Goal: Transaction & Acquisition: Purchase product/service

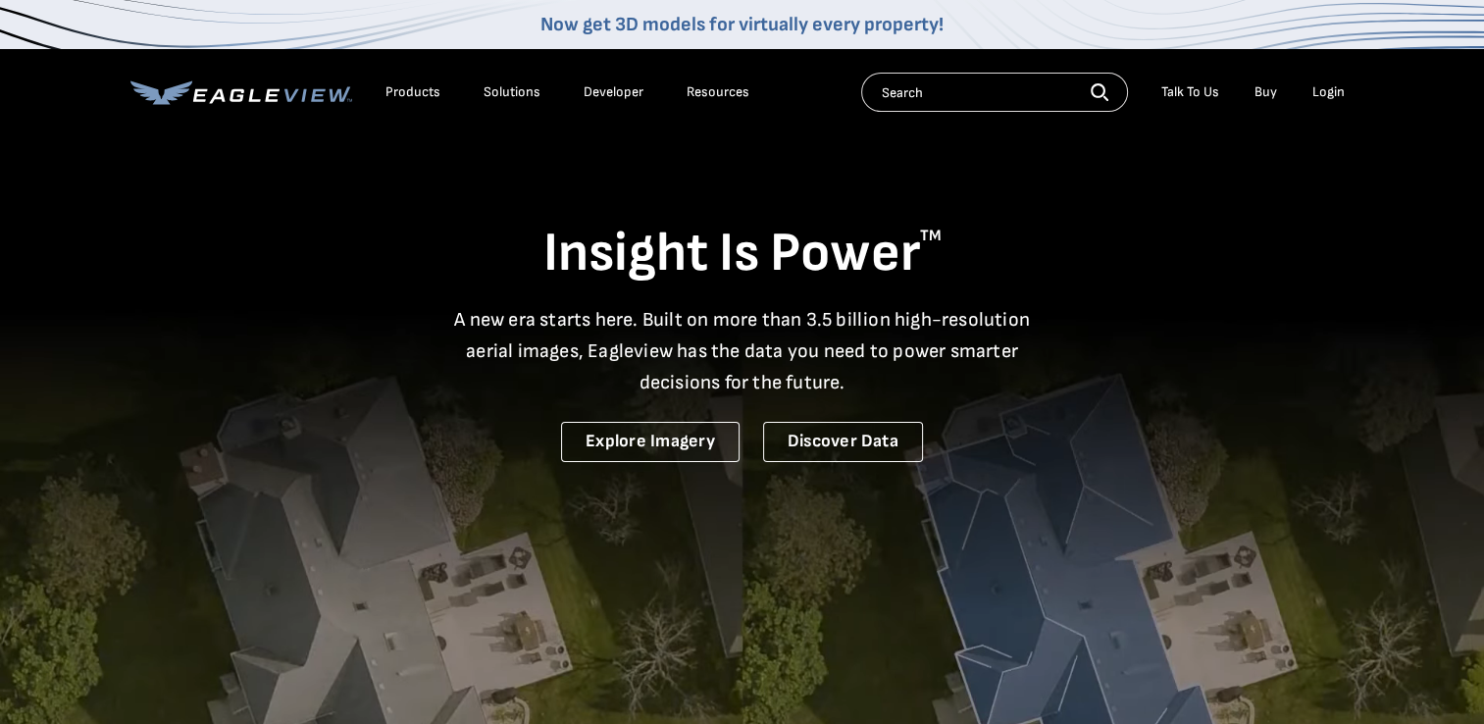
click at [395, 89] on div "Products" at bounding box center [413, 92] width 55 height 18
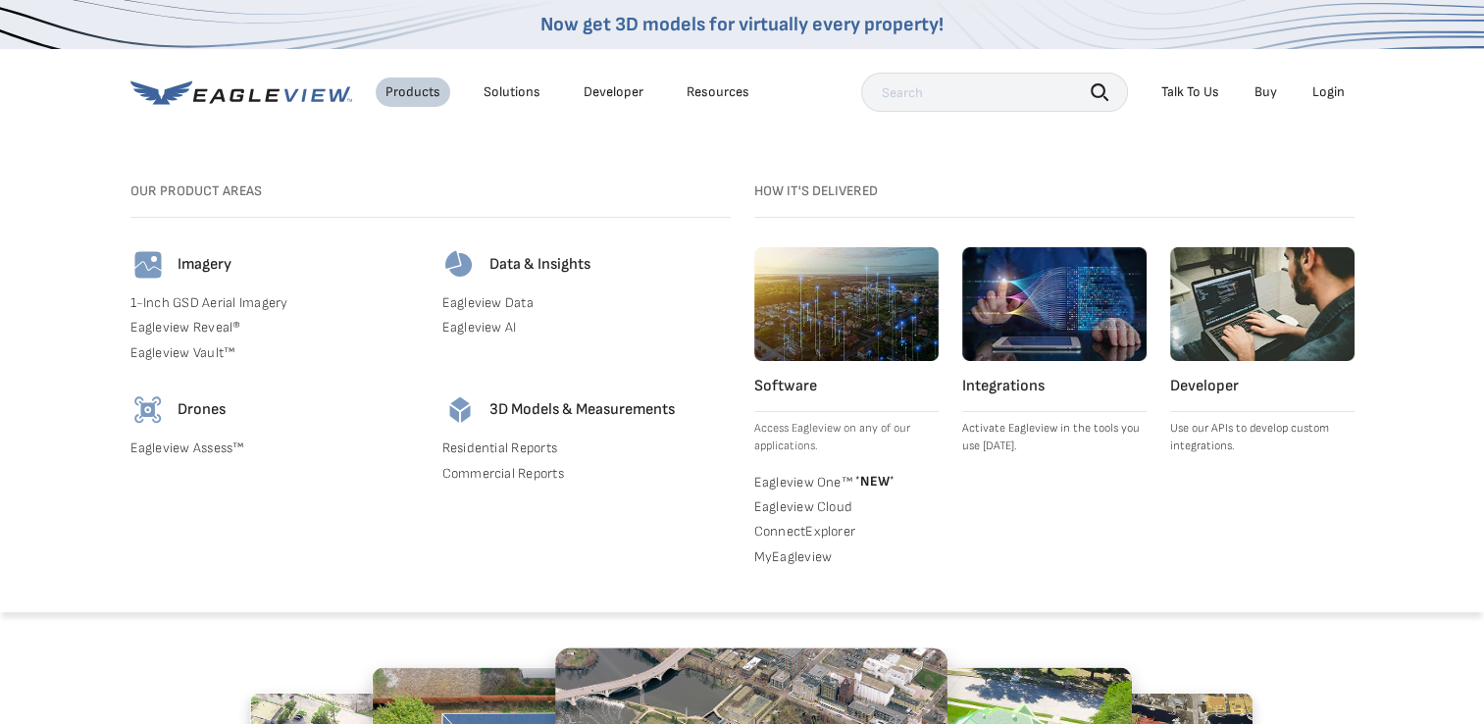
scroll to position [196, 0]
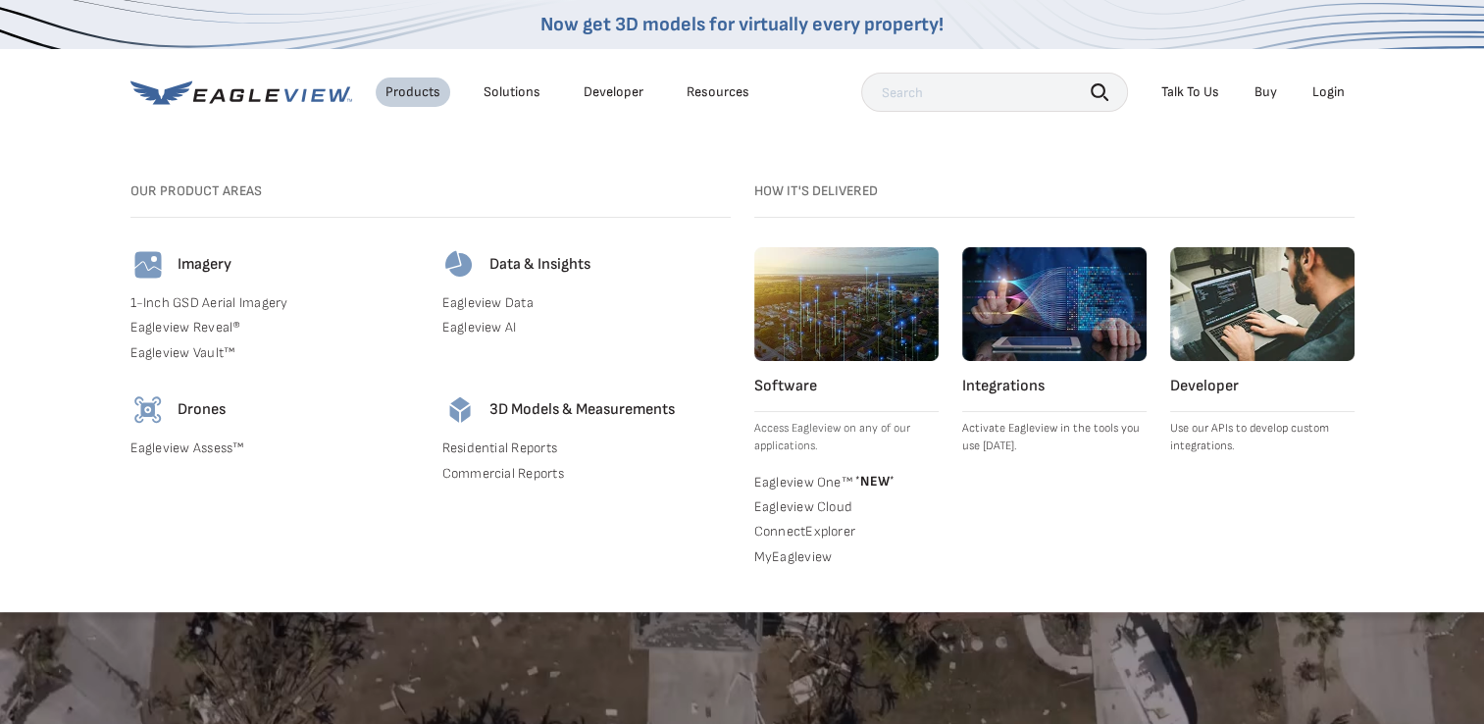
click at [1263, 92] on link "Buy" at bounding box center [1266, 92] width 23 height 18
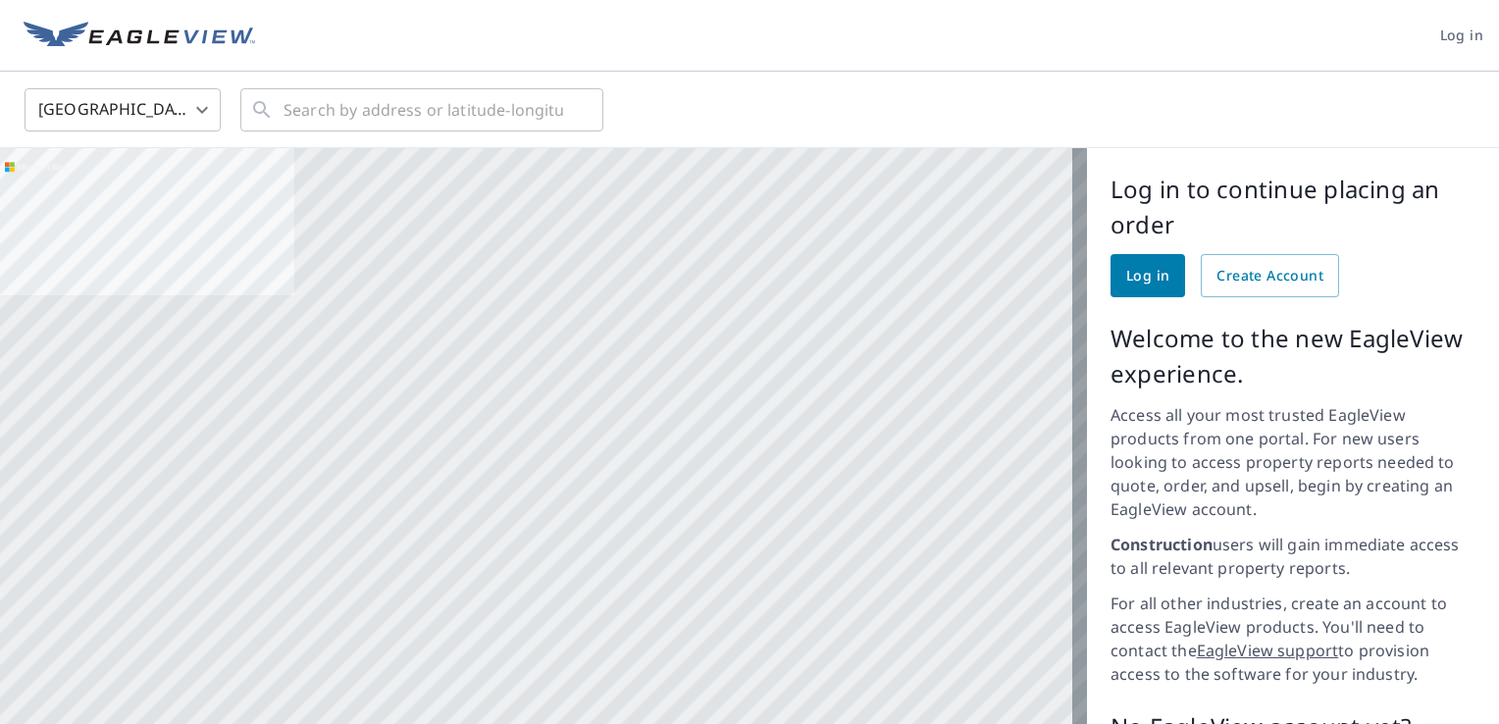
click at [793, 624] on div at bounding box center [543, 528] width 1087 height 760
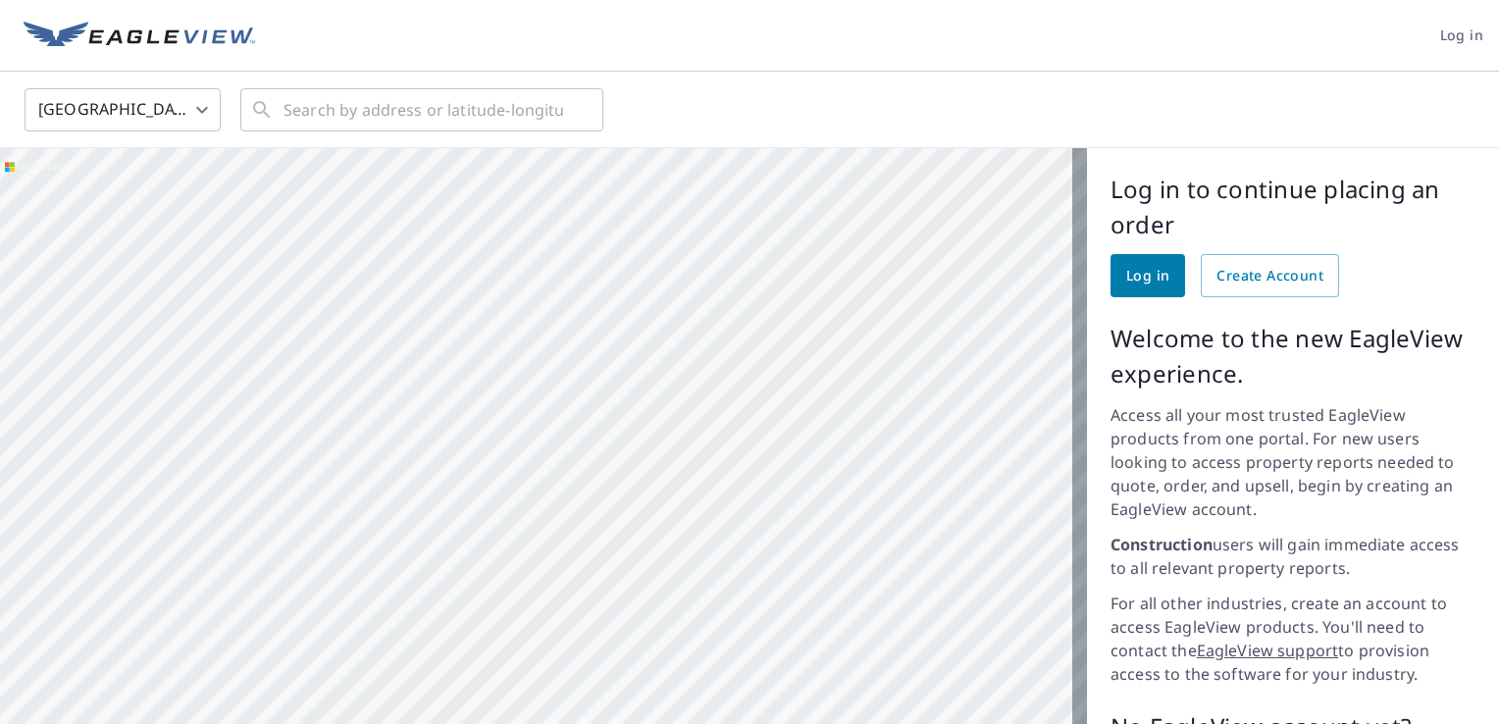
click at [796, 628] on div at bounding box center [543, 528] width 1087 height 760
click at [797, 628] on div at bounding box center [543, 528] width 1087 height 760
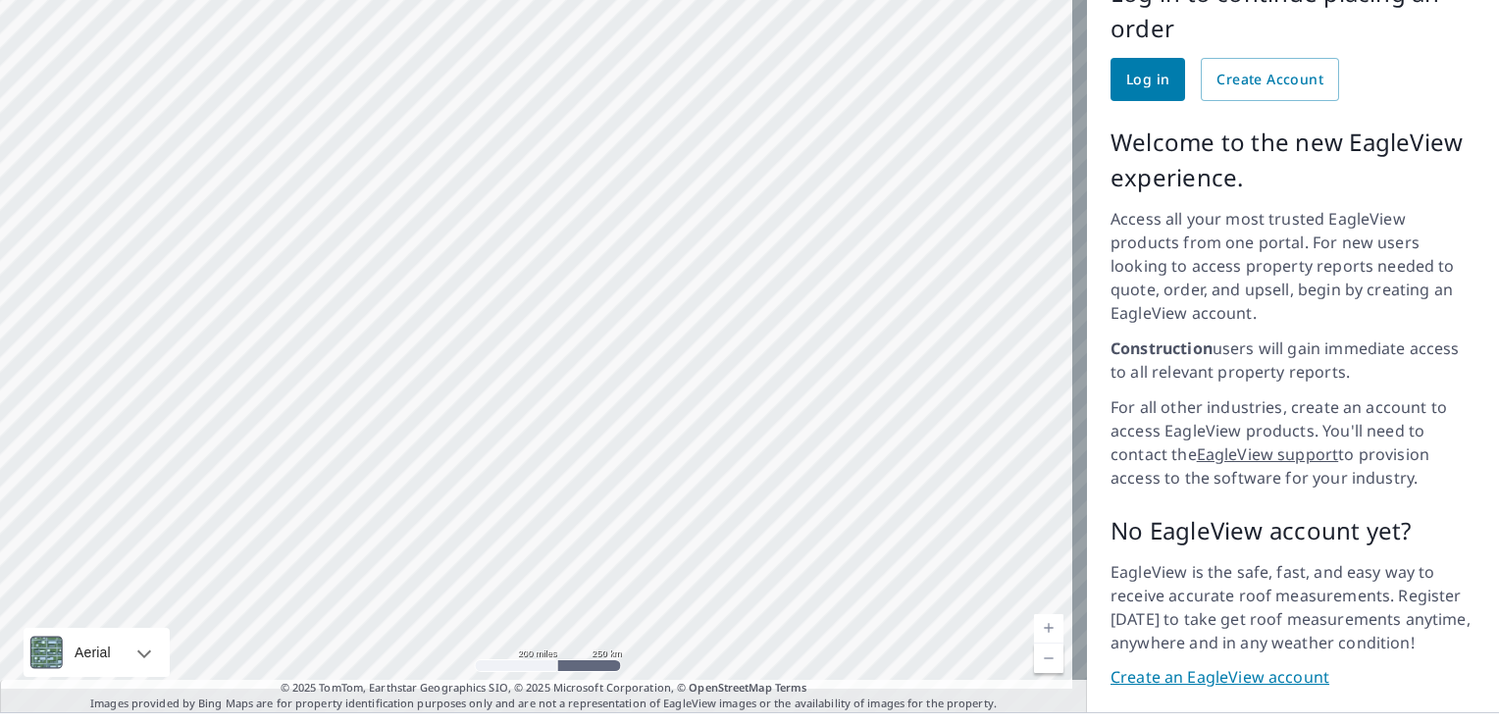
scroll to position [210, 0]
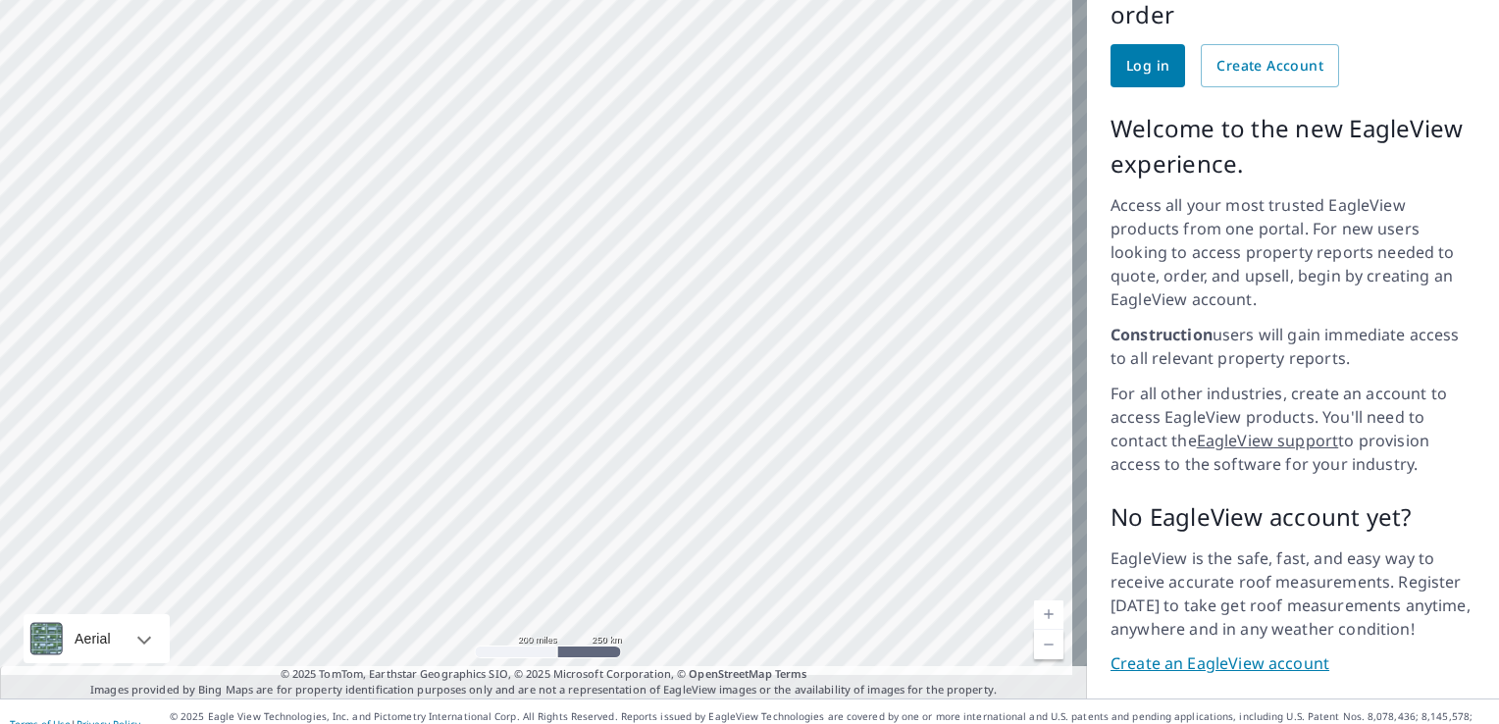
click at [1191, 652] on link "Create an EagleView account" at bounding box center [1292, 663] width 365 height 23
